Goal: Information Seeking & Learning: Learn about a topic

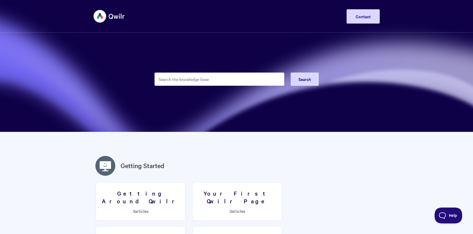
click at [191, 82] on input "Search the knowledge base" at bounding box center [220, 79] width 130 height 13
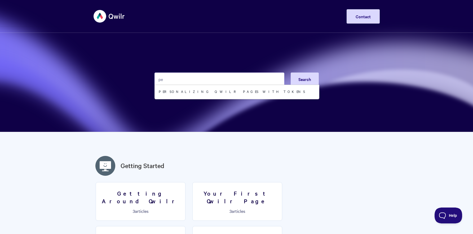
type input "p"
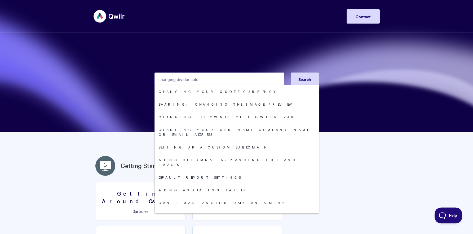
type input "changing divider color"
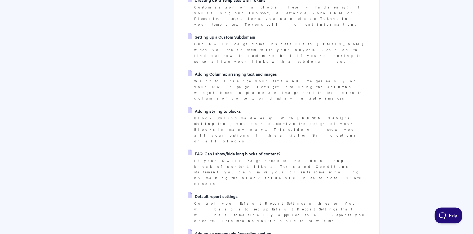
scroll to position [473, 0]
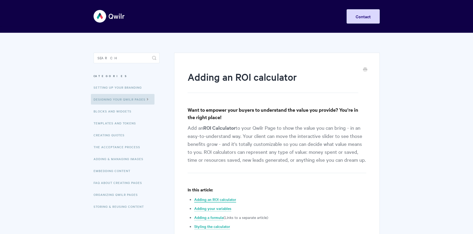
click at [212, 200] on link "Adding an ROI calculator" at bounding box center [215, 200] width 42 height 6
